Goal: Information Seeking & Learning: Learn about a topic

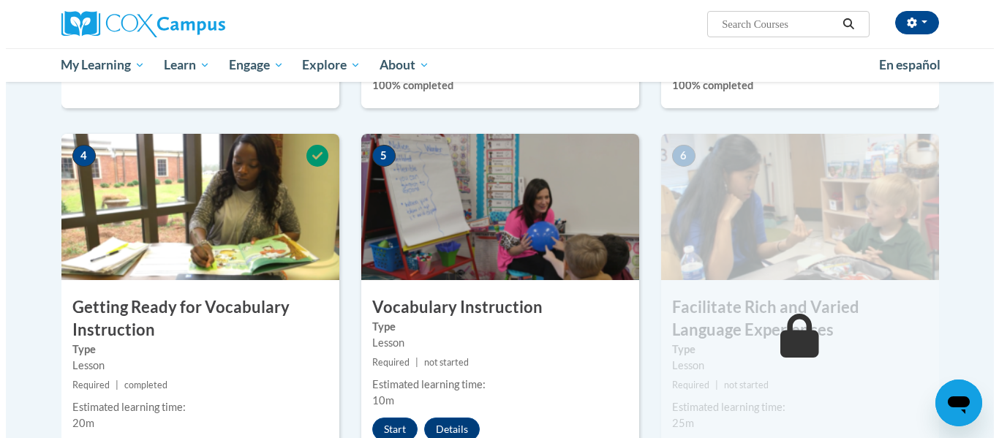
scroll to position [766, 0]
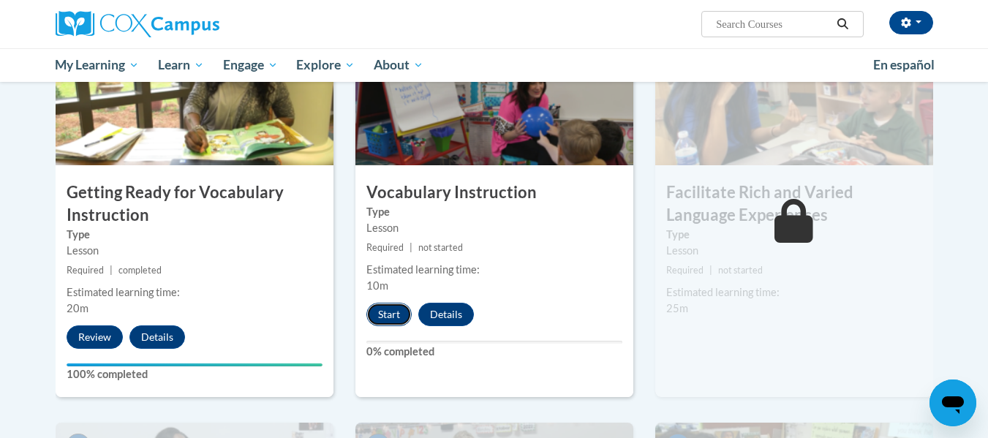
click at [396, 320] on button "Start" at bounding box center [388, 314] width 45 height 23
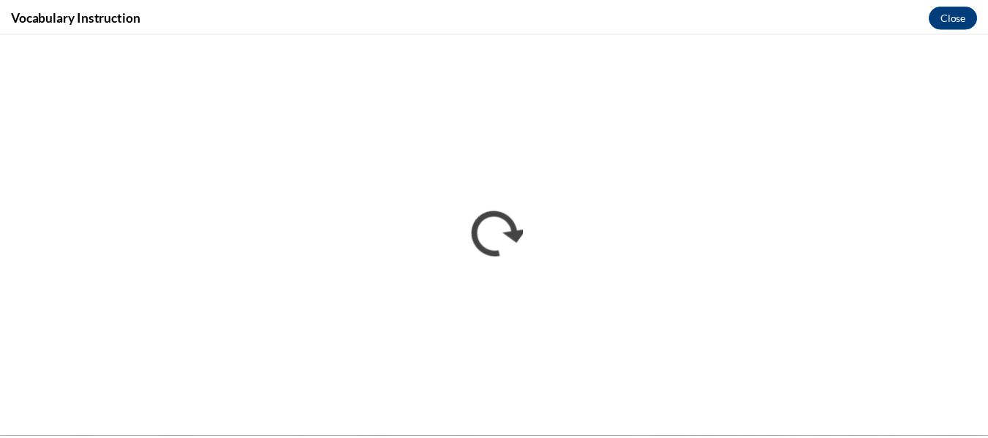
scroll to position [0, 0]
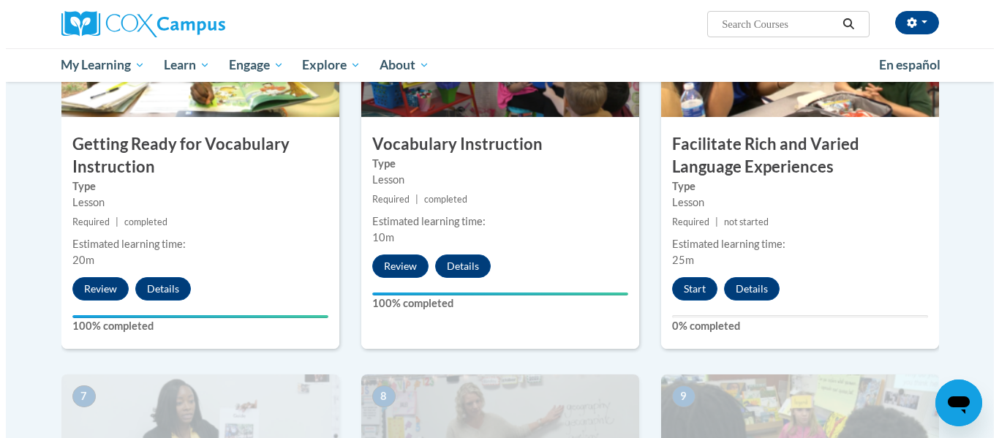
scroll to position [820, 0]
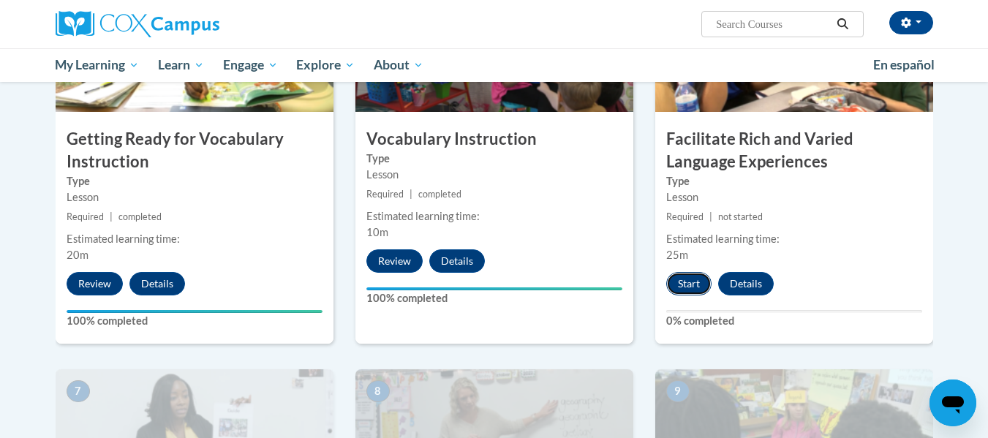
click at [691, 287] on button "Start" at bounding box center [688, 283] width 45 height 23
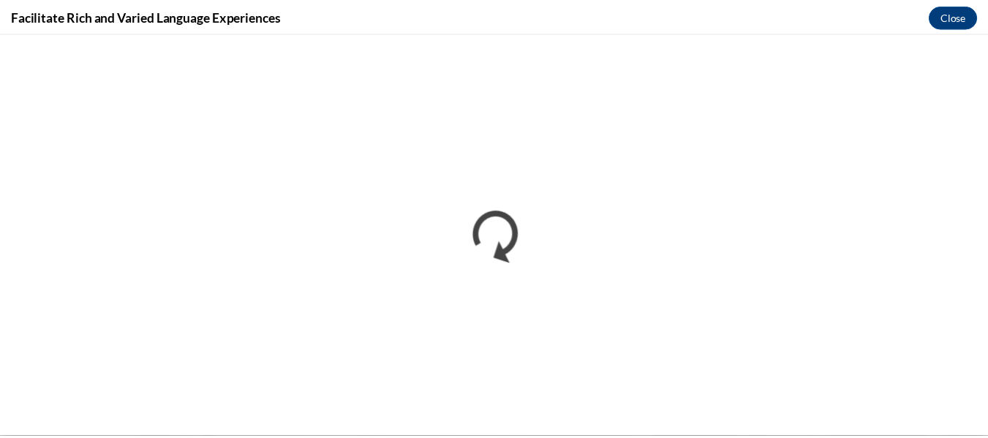
scroll to position [0, 0]
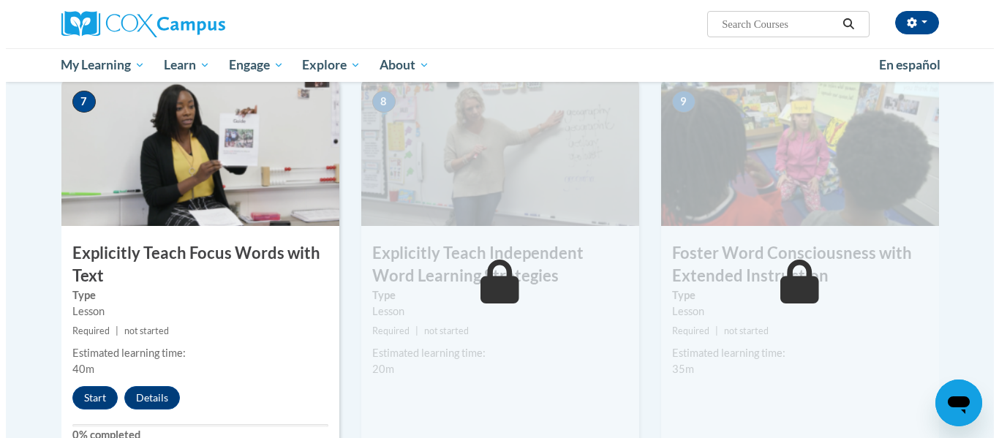
scroll to position [1110, 0]
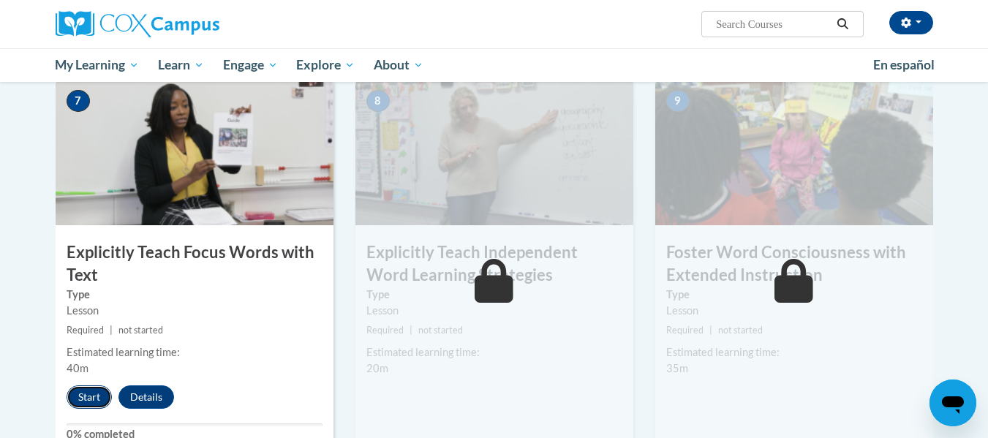
click at [84, 402] on button "Start" at bounding box center [89, 396] width 45 height 23
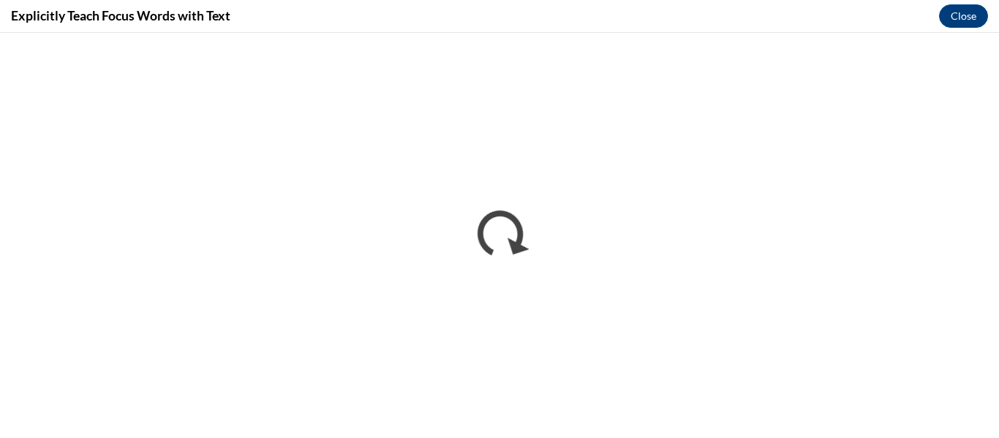
scroll to position [0, 0]
